Goal: Navigation & Orientation: Find specific page/section

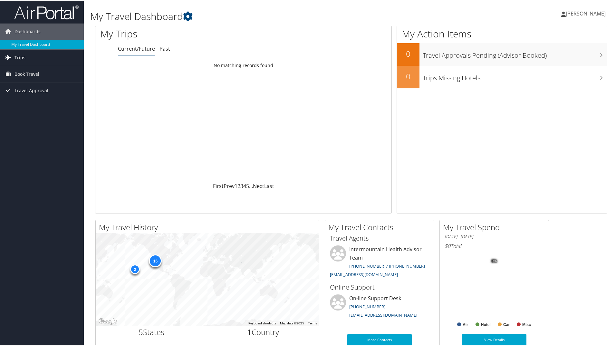
click at [24, 57] on span "Trips" at bounding box center [19, 57] width 11 height 16
click at [25, 68] on link "Current/Future Trips" at bounding box center [42, 70] width 84 height 10
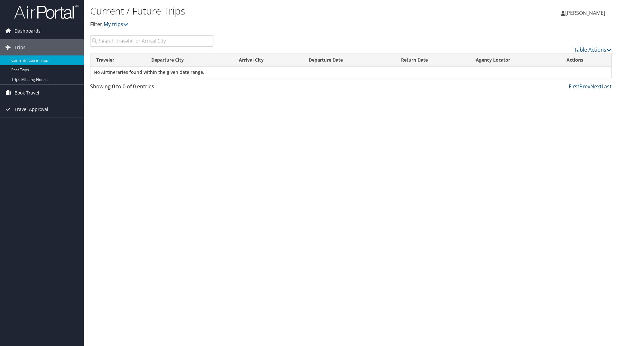
click at [33, 93] on span "Book Travel" at bounding box center [26, 93] width 25 height 16
click at [24, 126] on link "Book/Manage Online Trips" at bounding box center [42, 125] width 84 height 10
